Goal: Transaction & Acquisition: Purchase product/service

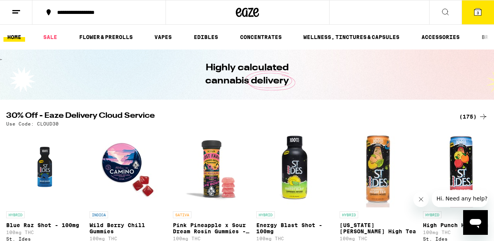
click at [478, 10] on button "3" at bounding box center [477, 12] width 32 height 24
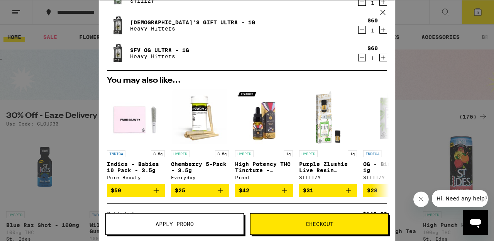
scroll to position [61, 0]
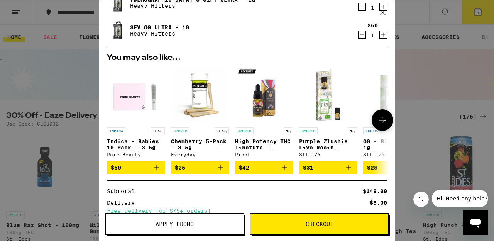
click at [322, 170] on span "$31" at bounding box center [328, 167] width 50 height 9
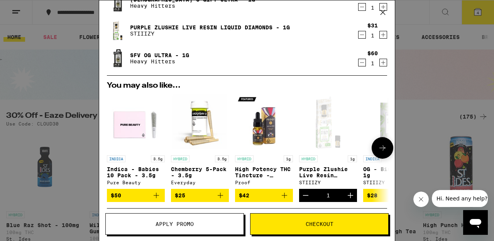
click at [385, 148] on icon at bounding box center [382, 147] width 9 height 9
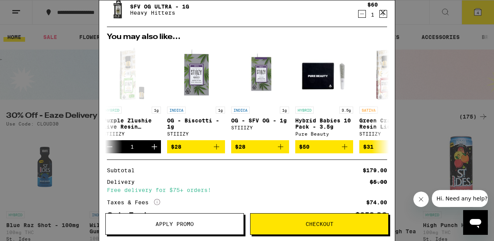
scroll to position [110, 0]
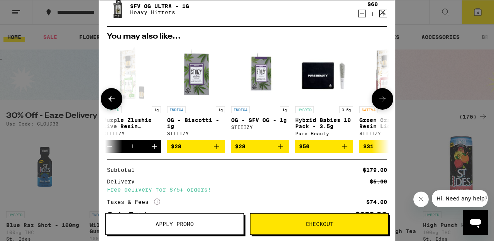
click at [199, 145] on span "$28" at bounding box center [196, 146] width 50 height 9
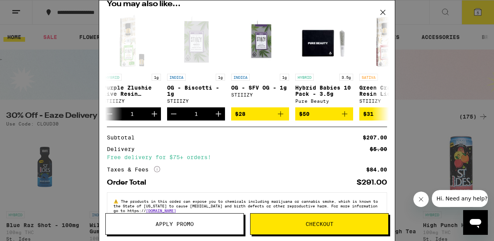
scroll to position [182, 0]
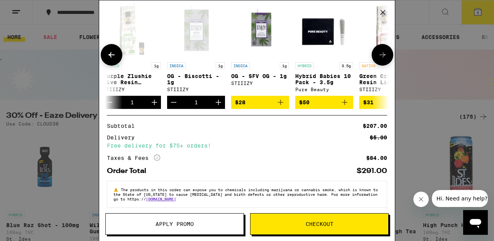
click at [384, 55] on icon at bounding box center [382, 54] width 9 height 9
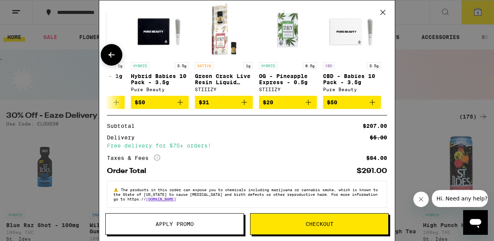
click at [109, 54] on icon at bounding box center [111, 54] width 9 height 9
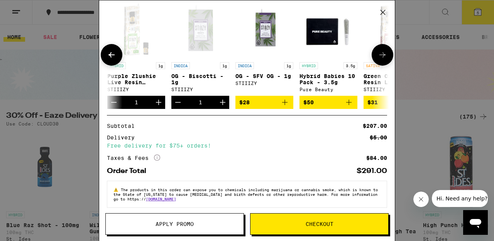
scroll to position [0, 164]
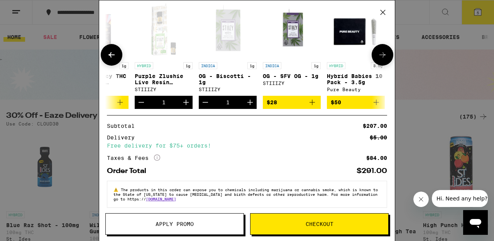
click at [111, 54] on icon at bounding box center [111, 54] width 6 height 5
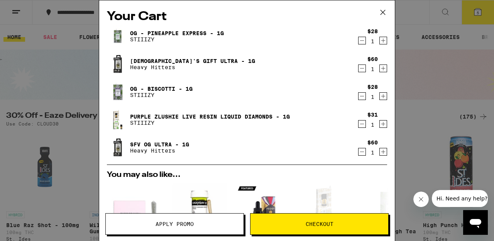
scroll to position [0, 0]
click at [384, 12] on icon at bounding box center [383, 13] width 12 height 12
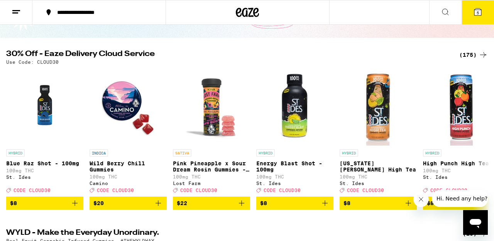
scroll to position [63, 0]
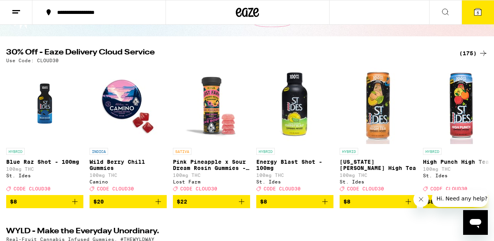
click at [478, 12] on span "5" at bounding box center [477, 12] width 2 height 5
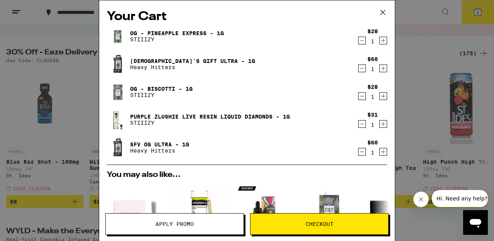
click at [133, 222] on span "Apply Promo" at bounding box center [175, 223] width 138 height 5
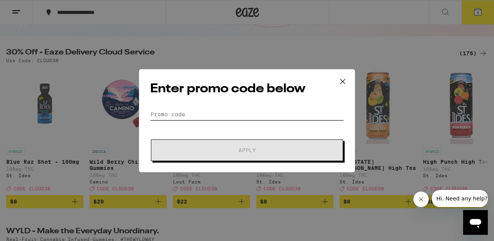
click at [188, 111] on input "Promo Code" at bounding box center [247, 114] width 194 height 12
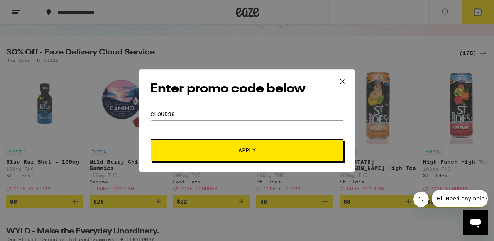
click at [241, 153] on span "Apply" at bounding box center [246, 149] width 17 height 5
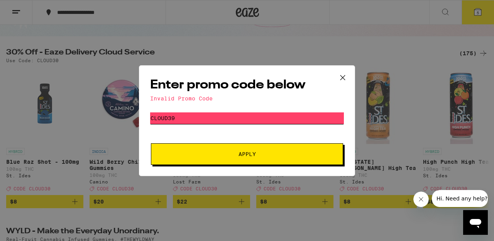
click at [176, 120] on input "Cloud39" at bounding box center [247, 118] width 194 height 12
type input "Cloud29"
click at [219, 157] on button "Apply" at bounding box center [247, 154] width 192 height 22
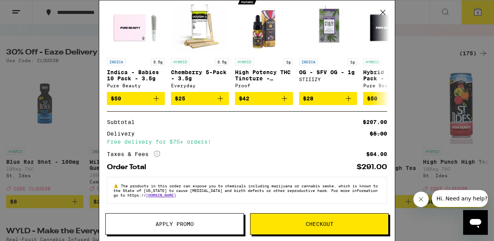
scroll to position [191, 0]
click at [314, 221] on span "Checkout" at bounding box center [319, 223] width 28 height 5
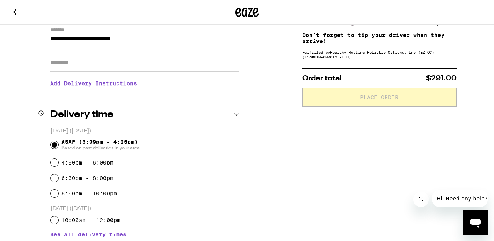
scroll to position [113, 0]
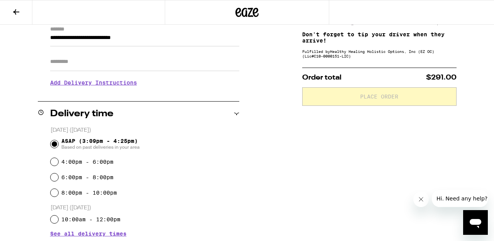
click at [54, 177] on input "6:00pm - 8:00pm" at bounding box center [55, 177] width 8 height 8
radio input "true"
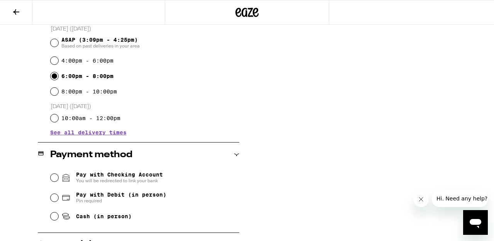
scroll to position [215, 0]
click at [54, 217] on input "Cash (in person)" at bounding box center [55, 216] width 8 height 8
radio input "true"
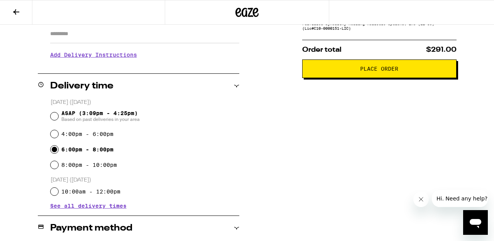
scroll to position [140, 0]
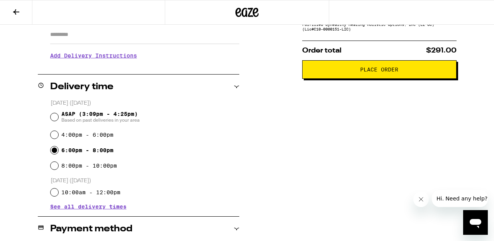
click at [378, 70] on span "Place Order" at bounding box center [379, 69] width 38 height 5
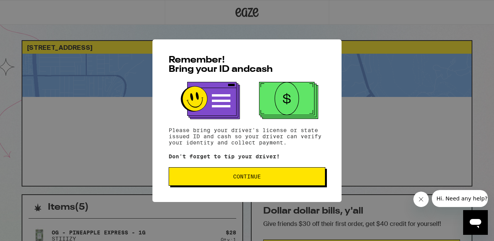
click at [259, 177] on span "Continue" at bounding box center [247, 176] width 28 height 5
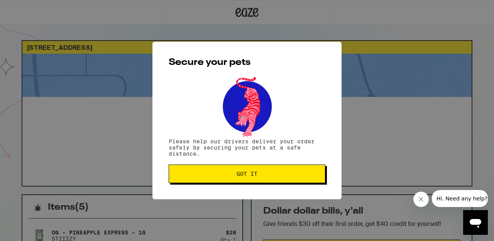
click at [264, 174] on span "Got it" at bounding box center [246, 173] width 143 height 5
